Goal: Transaction & Acquisition: Book appointment/travel/reservation

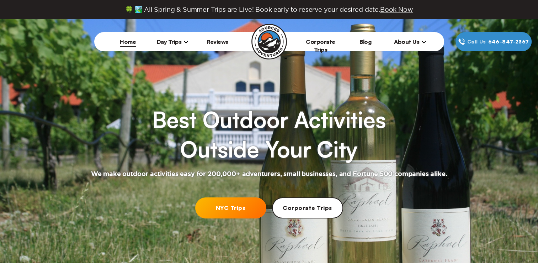
click at [174, 39] on span "Day Trips" at bounding box center [173, 41] width 32 height 7
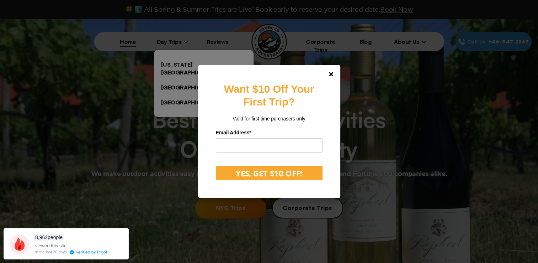
click at [178, 66] on div "Want $10 Off Your First Trip? Valid for first time purchasers only Email Addres…" at bounding box center [269, 131] width 538 height 263
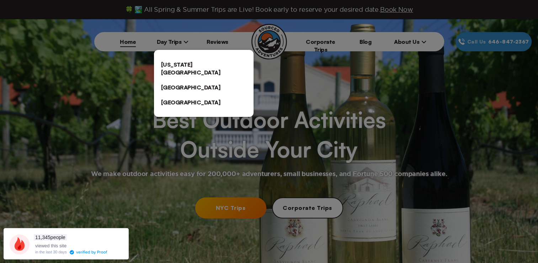
click at [221, 69] on link "[US_STATE][GEOGRAPHIC_DATA]" at bounding box center [204, 68] width 100 height 23
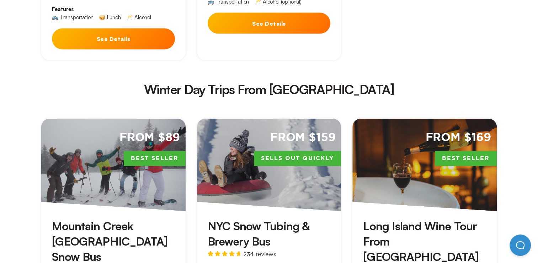
scroll to position [1476, 0]
click at [280, 218] on h3 "NYC Snow Tubing & Brewery Bus" at bounding box center [269, 233] width 123 height 31
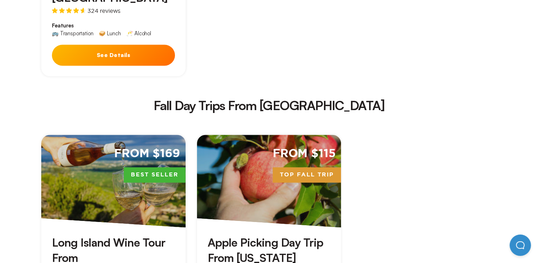
scroll to position [1184, 0]
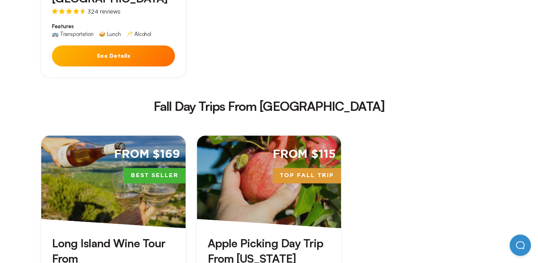
click at [250, 235] on h3 "Apple Picking Day Trip From [US_STATE]" at bounding box center [269, 250] width 123 height 31
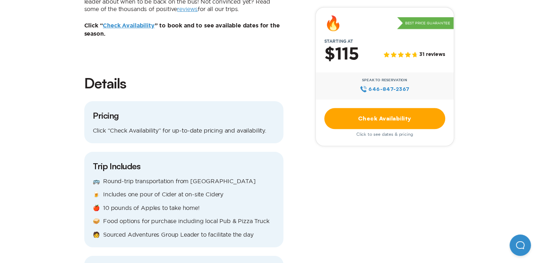
scroll to position [684, 0]
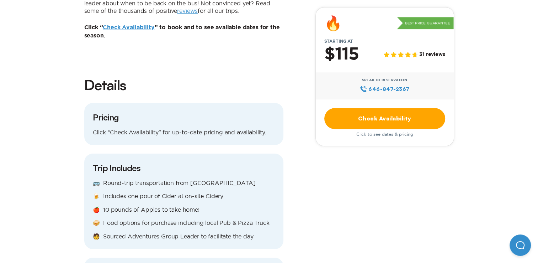
click at [258, 210] on div "Trip Includes 🚌 Round-trip transportation from [GEOGRAPHIC_DATA] 🍺 Includes one…" at bounding box center [183, 200] width 199 height 95
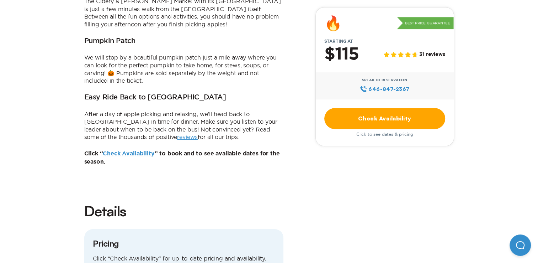
scroll to position [558, 0]
click at [264, 150] on p "Click “ Check Availability ” to book and to see available dates for the season." at bounding box center [183, 158] width 199 height 16
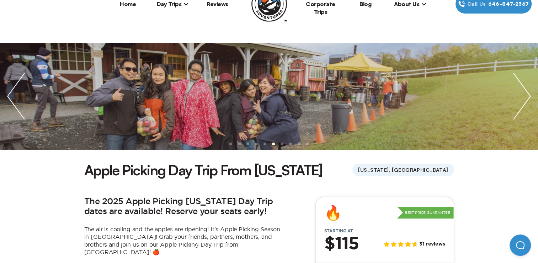
scroll to position [34, 0]
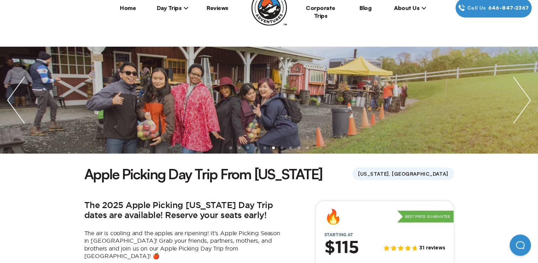
click at [528, 96] on img "next slide / item" at bounding box center [522, 100] width 32 height 107
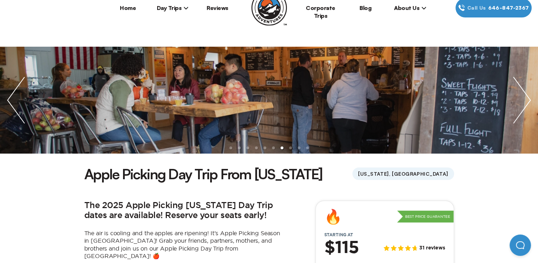
click at [528, 96] on img "next slide / item" at bounding box center [522, 100] width 32 height 107
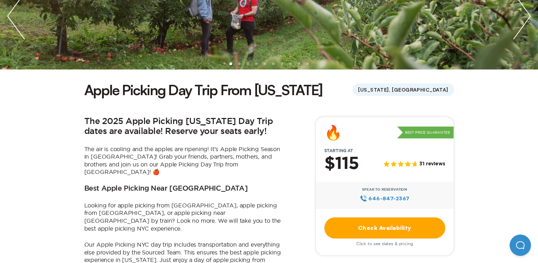
scroll to position [0, 0]
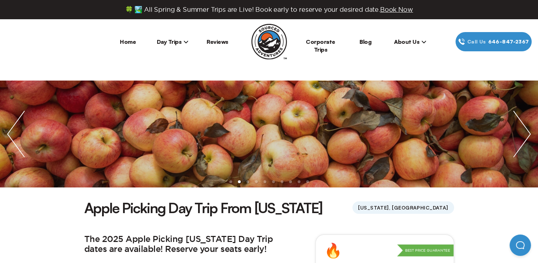
click at [527, 132] on img "next slide / item" at bounding box center [522, 133] width 32 height 107
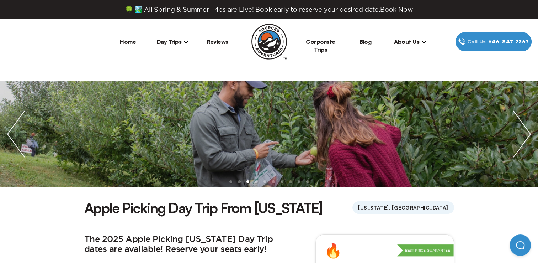
click at [527, 132] on img "next slide / item" at bounding box center [522, 133] width 32 height 107
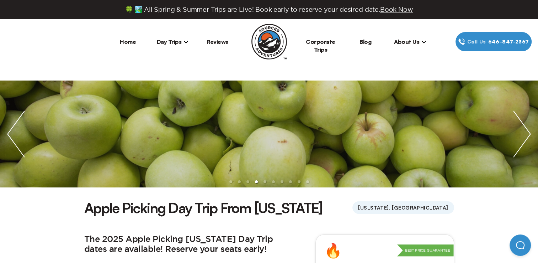
click at [527, 132] on img "next slide / item" at bounding box center [522, 133] width 32 height 107
